Goal: Use online tool/utility

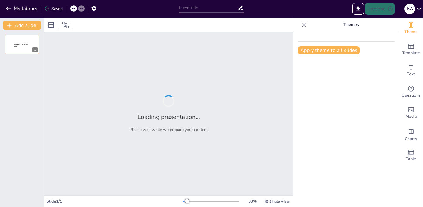
type input "Innovative Approaches in [MEDICAL_DATA] Extraction from Blood: Methodologies an…"
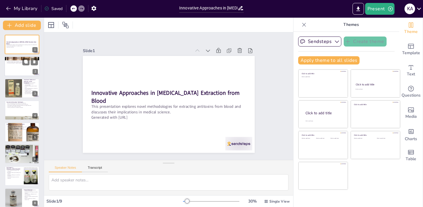
click at [27, 65] on div at bounding box center [21, 66] width 35 height 20
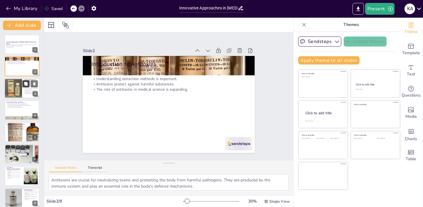
click at [27, 81] on button at bounding box center [25, 83] width 7 height 7
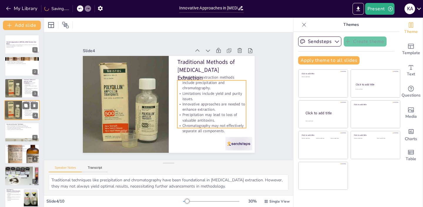
click at [24, 113] on p "Precipitation may lead to loss of valuable antitoxins." at bounding box center [31, 113] width 14 height 2
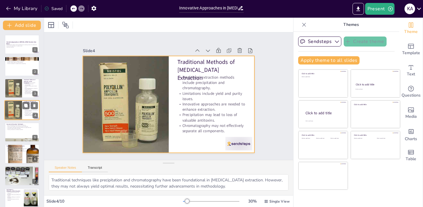
click at [22, 113] on div at bounding box center [21, 110] width 35 height 20
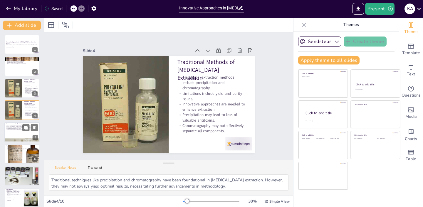
click at [21, 130] on div at bounding box center [21, 132] width 35 height 20
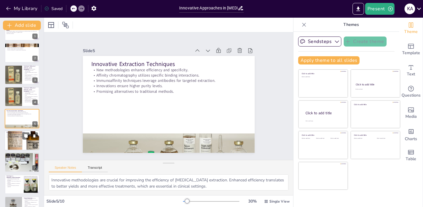
click at [20, 148] on div at bounding box center [21, 140] width 35 height 29
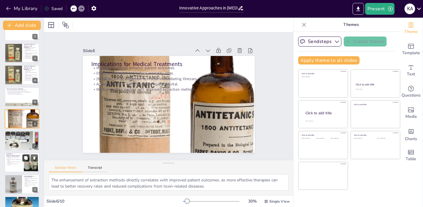
click at [24, 161] on button at bounding box center [25, 157] width 7 height 7
type textarea "Scalability remains a major challenge in the field of [MEDICAL_DATA] extraction…"
